Goal: Task Accomplishment & Management: Use online tool/utility

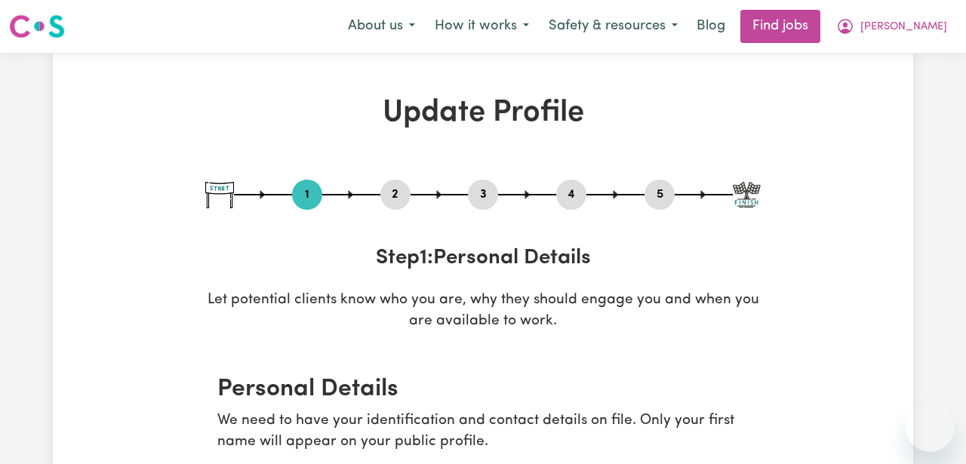
select select "[DEMOGRAPHIC_DATA]"
select select "[DEMOGRAPHIC_DATA] Citizen"
select select "Studying a healthcare related degree or qualification"
select select "55"
select select "65"
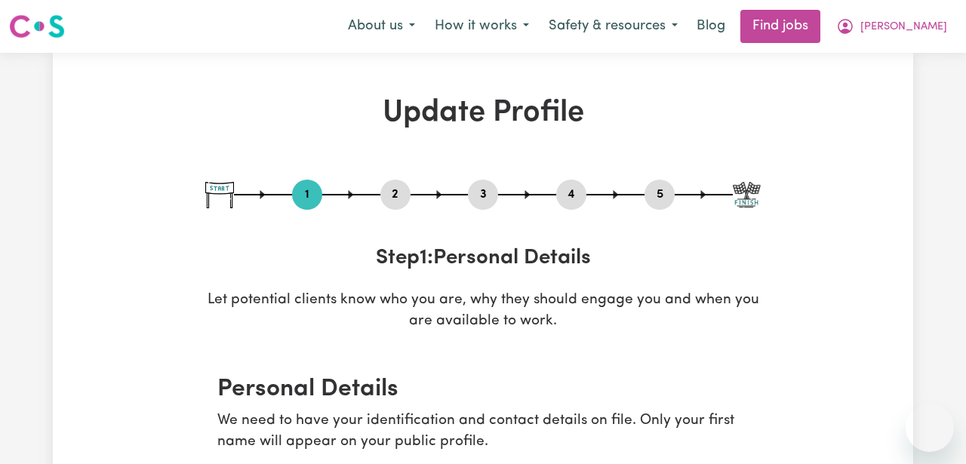
select select "65"
click at [934, 30] on span "[PERSON_NAME]" at bounding box center [903, 27] width 87 height 17
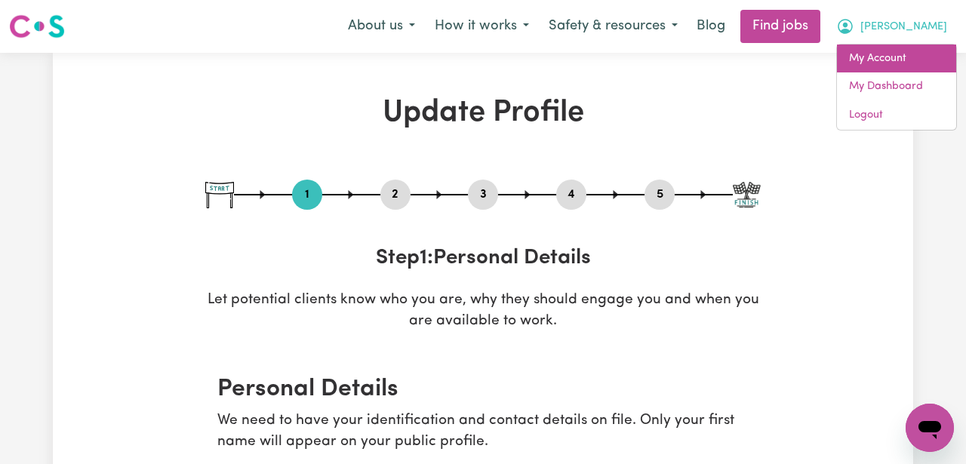
click at [919, 56] on link "My Account" at bounding box center [896, 59] width 119 height 29
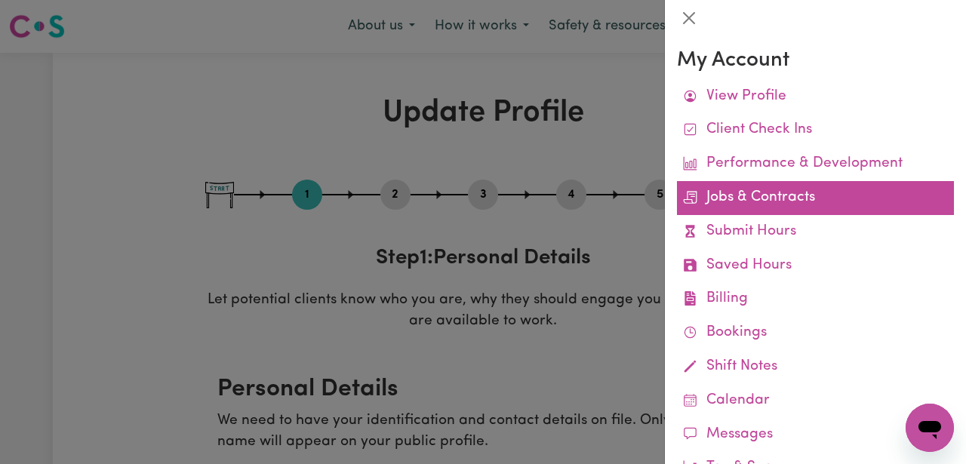
click at [787, 192] on link "Jobs & Contracts" at bounding box center [815, 198] width 277 height 34
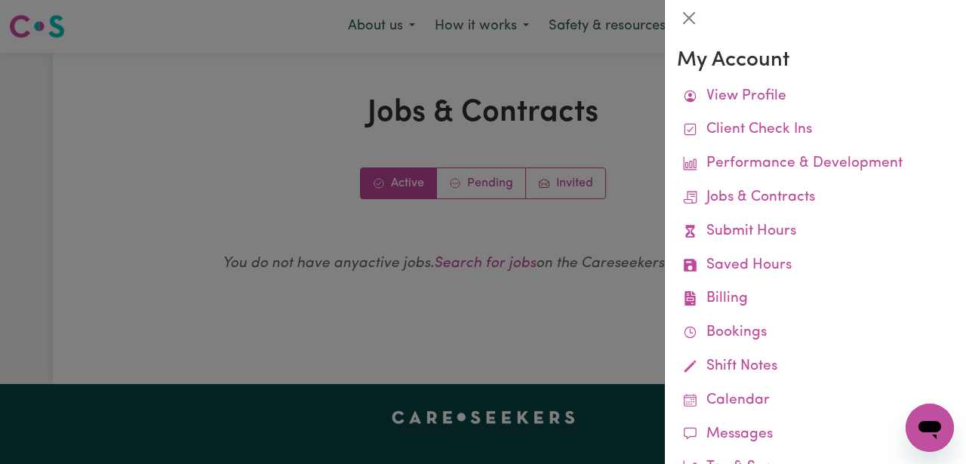
click at [605, 212] on div at bounding box center [483, 232] width 966 height 464
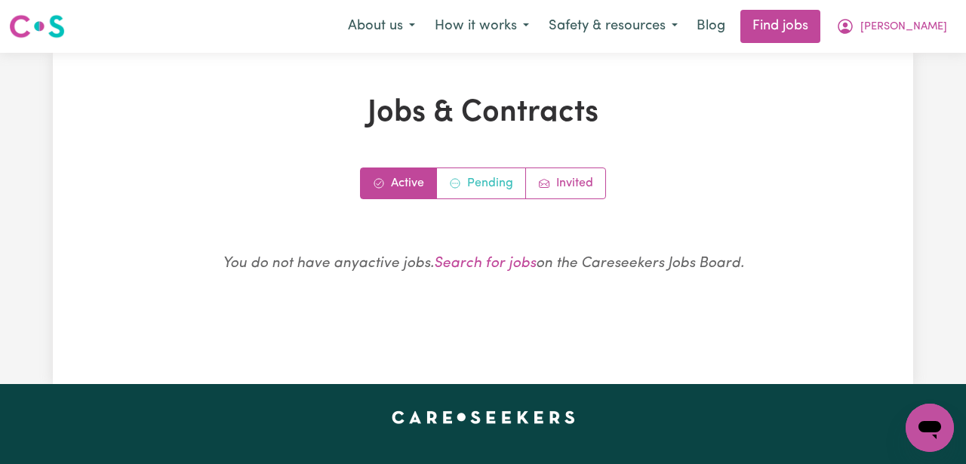
click at [503, 191] on link "Pending" at bounding box center [481, 183] width 89 height 30
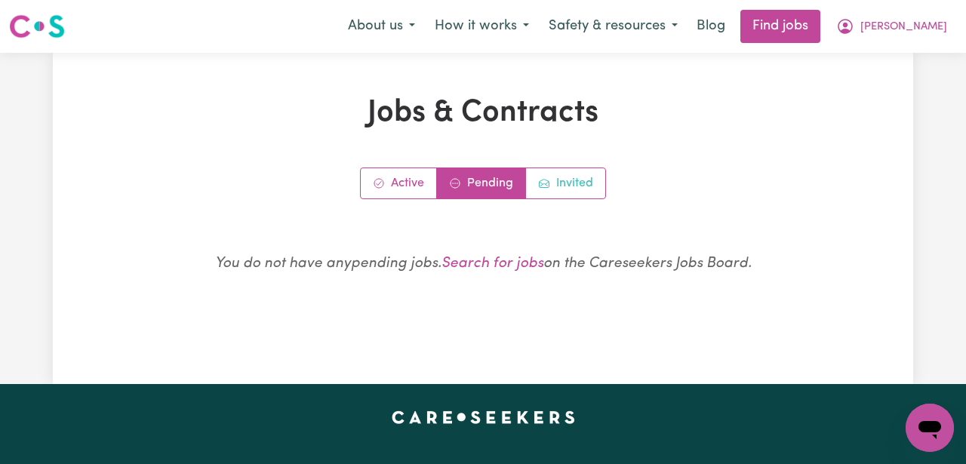
click at [564, 189] on link "Invited" at bounding box center [565, 183] width 79 height 30
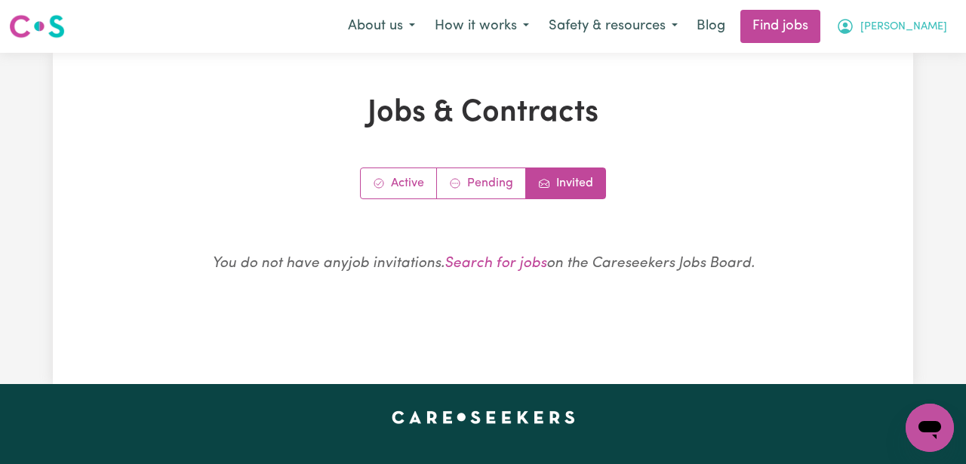
click at [928, 28] on span "[PERSON_NAME]" at bounding box center [903, 27] width 87 height 17
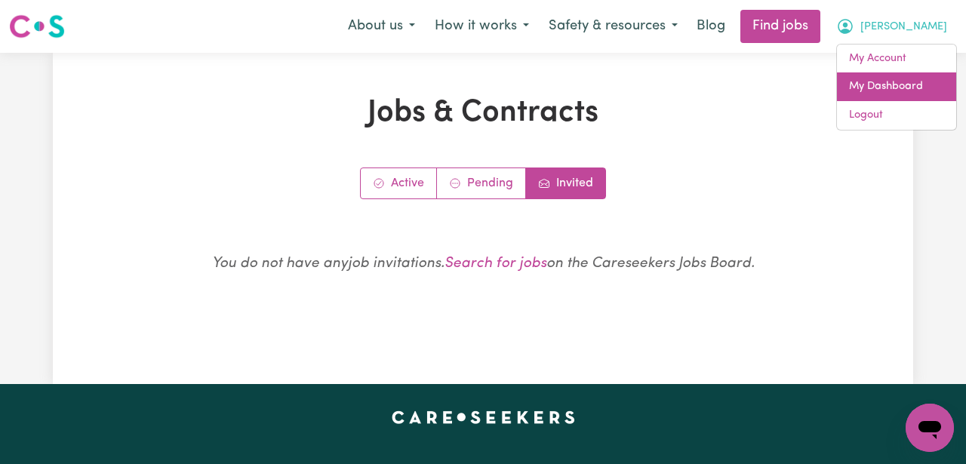
click at [910, 80] on link "My Dashboard" at bounding box center [896, 86] width 119 height 29
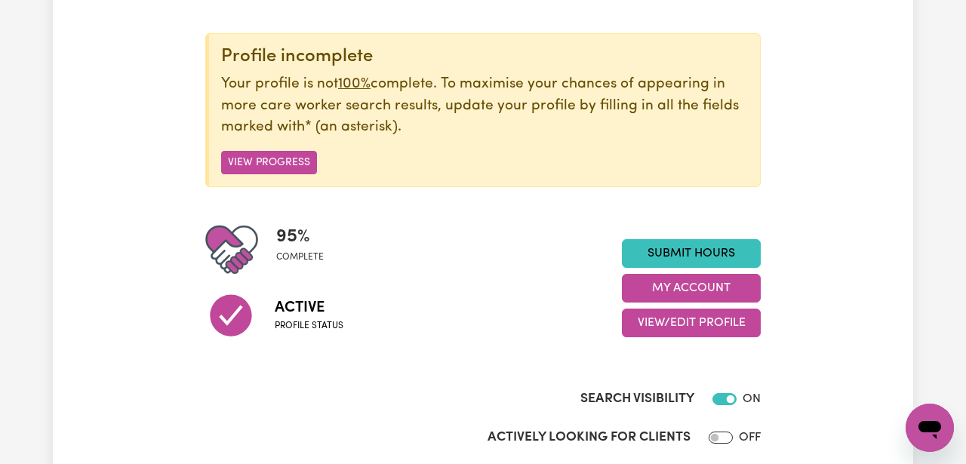
scroll to position [174, 0]
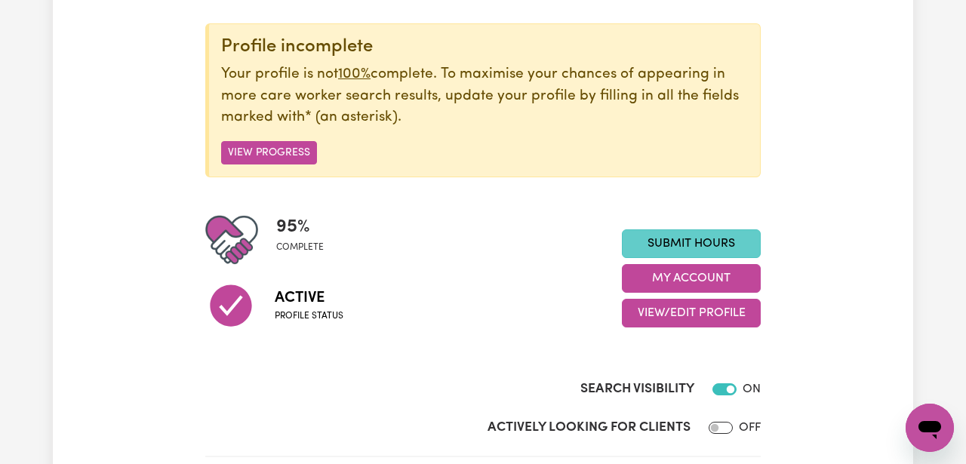
click at [691, 237] on link "Submit Hours" at bounding box center [691, 243] width 139 height 29
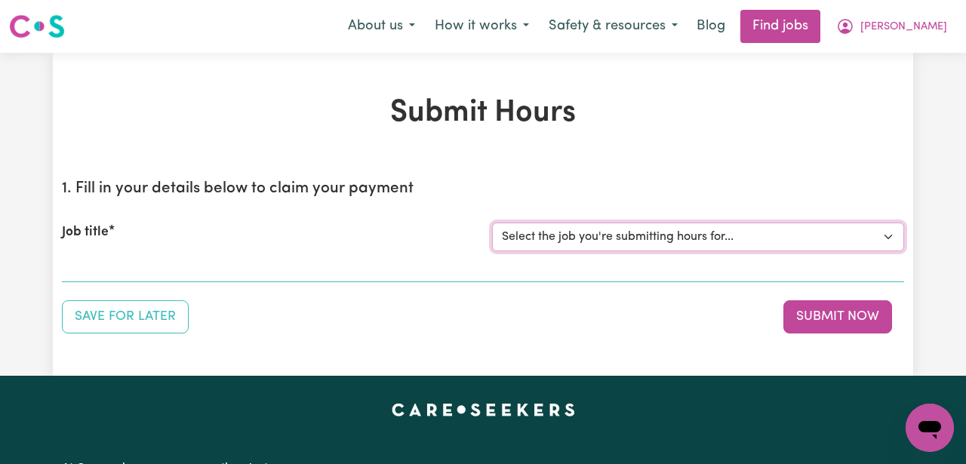
click at [691, 237] on select "Select the job you're submitting hours for..." at bounding box center [698, 237] width 412 height 29
